Goal: Task Accomplishment & Management: Manage account settings

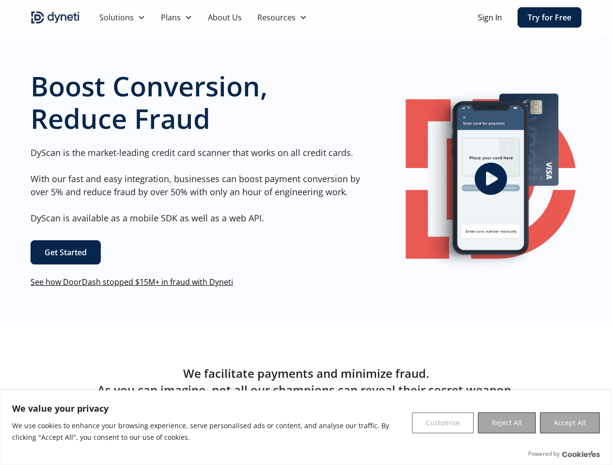
click at [306, 233] on div "Boost Conversion, Reduce Fraud DyScan is the market-leading credit card scanner…" at bounding box center [196, 179] width 331 height 218
click at [443, 423] on button "Customise" at bounding box center [443, 422] width 62 height 21
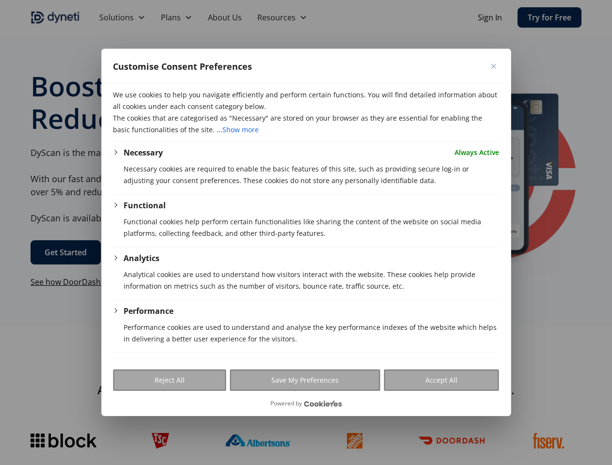
click at [507, 423] on div at bounding box center [306, 232] width 612 height 465
click at [570, 423] on div at bounding box center [306, 232] width 612 height 465
click at [336, 17] on div at bounding box center [306, 232] width 612 height 465
click at [122, 17] on div at bounding box center [306, 232] width 612 height 465
click at [176, 17] on div at bounding box center [306, 232] width 612 height 465
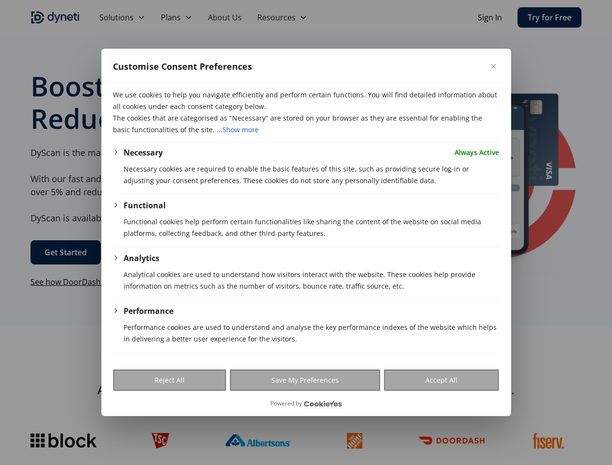
click at [282, 17] on div at bounding box center [306, 232] width 612 height 465
click at [490, 179] on p "Necessary cookies are required to enable the basic features of this site, such …" at bounding box center [312, 174] width 376 height 23
